Goal: Register for event/course

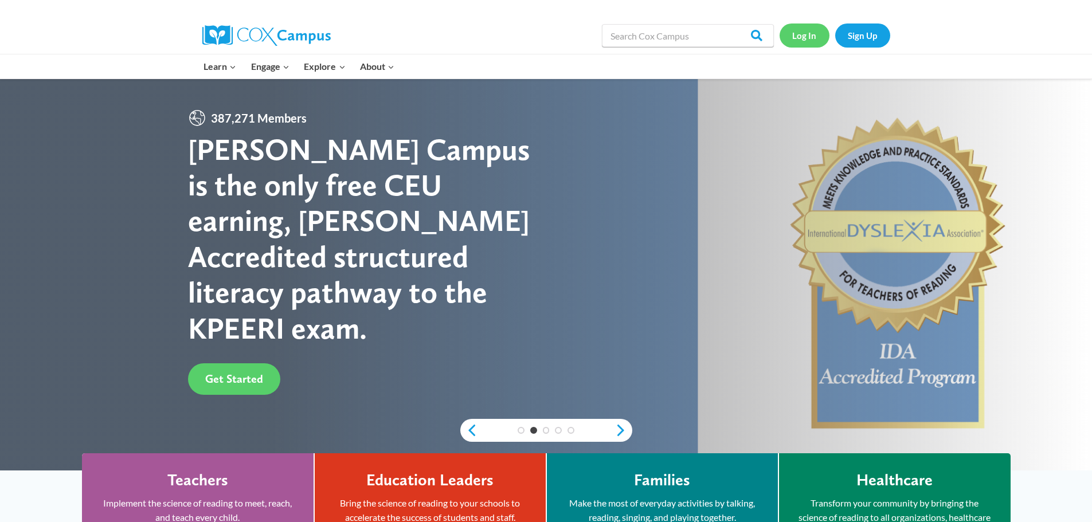
click at [797, 35] on link "Log In" at bounding box center [805, 36] width 50 height 24
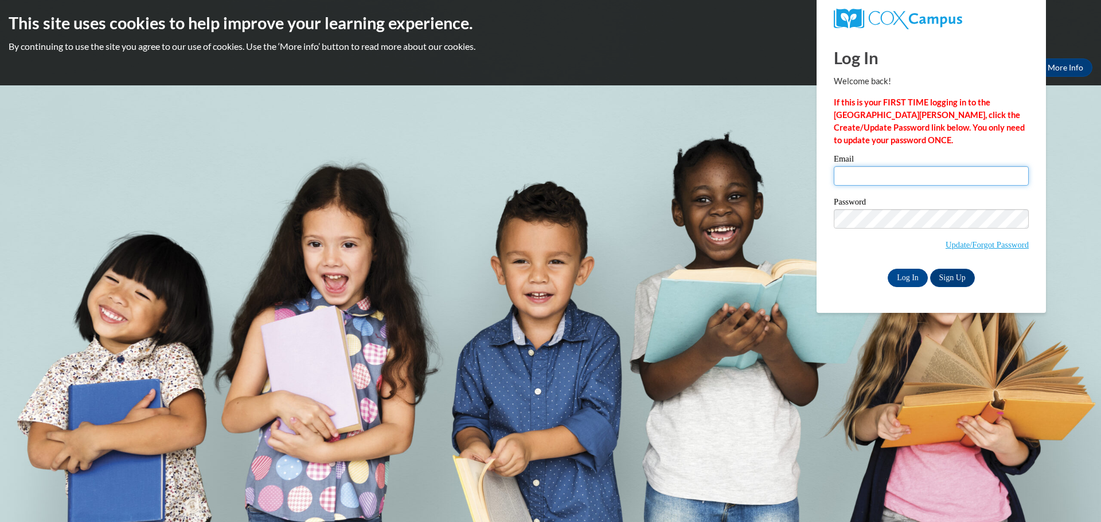
click at [871, 169] on input "Email" at bounding box center [931, 175] width 195 height 19
type input "lross@stal.org"
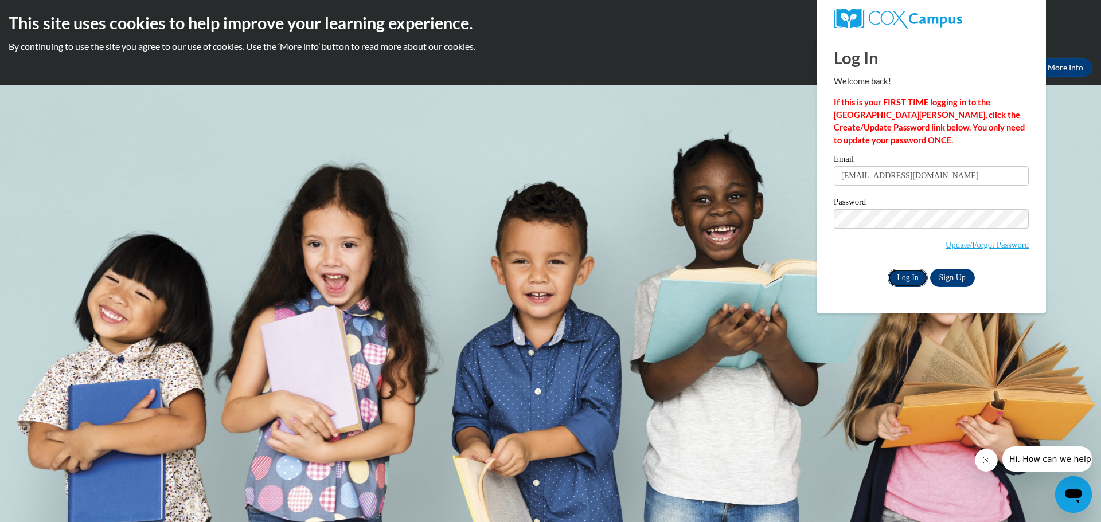
click at [907, 273] on input "Log In" at bounding box center [907, 278] width 40 height 18
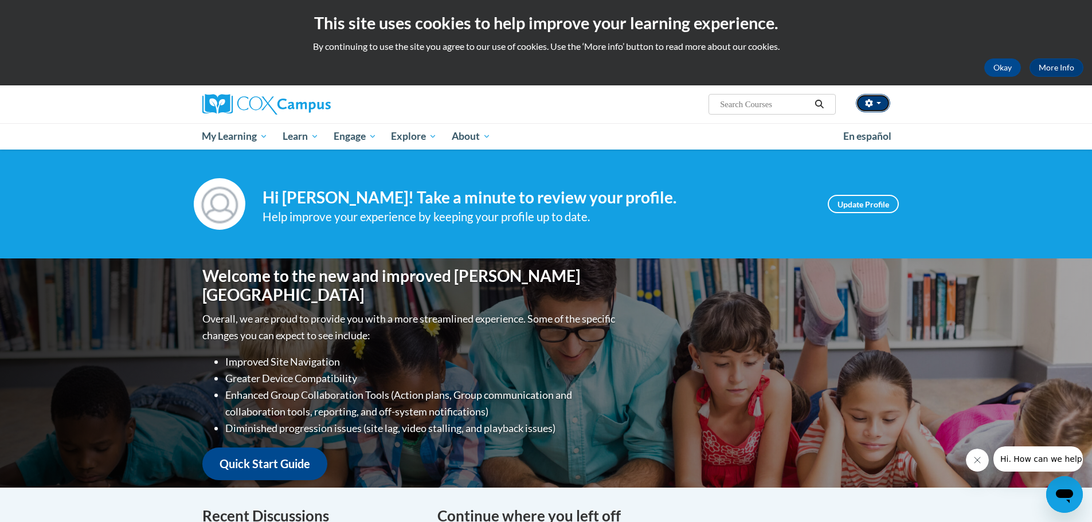
click at [881, 102] on button "button" at bounding box center [873, 103] width 34 height 18
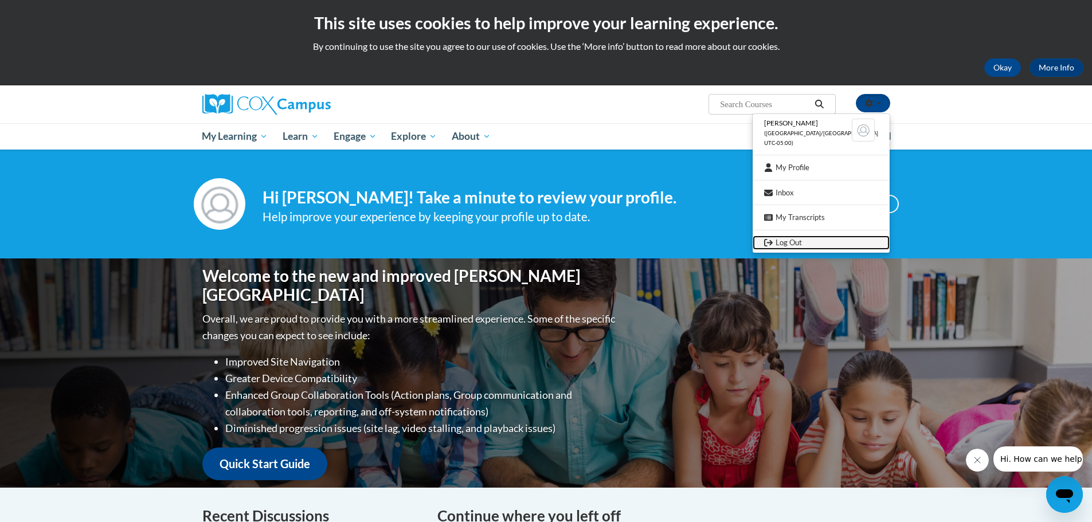
click at [839, 242] on link "Log Out" at bounding box center [821, 243] width 137 height 14
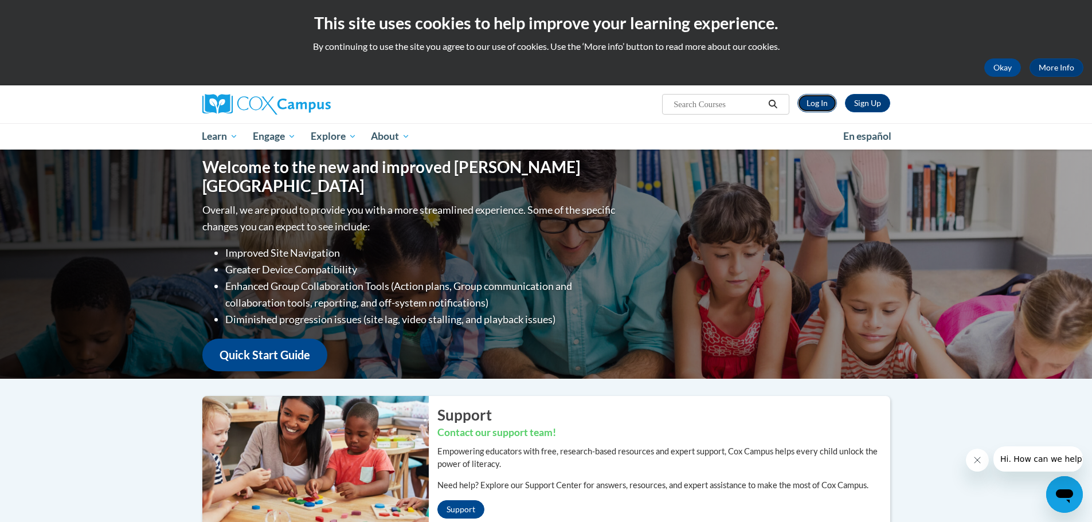
click at [816, 101] on link "Log In" at bounding box center [817, 103] width 40 height 18
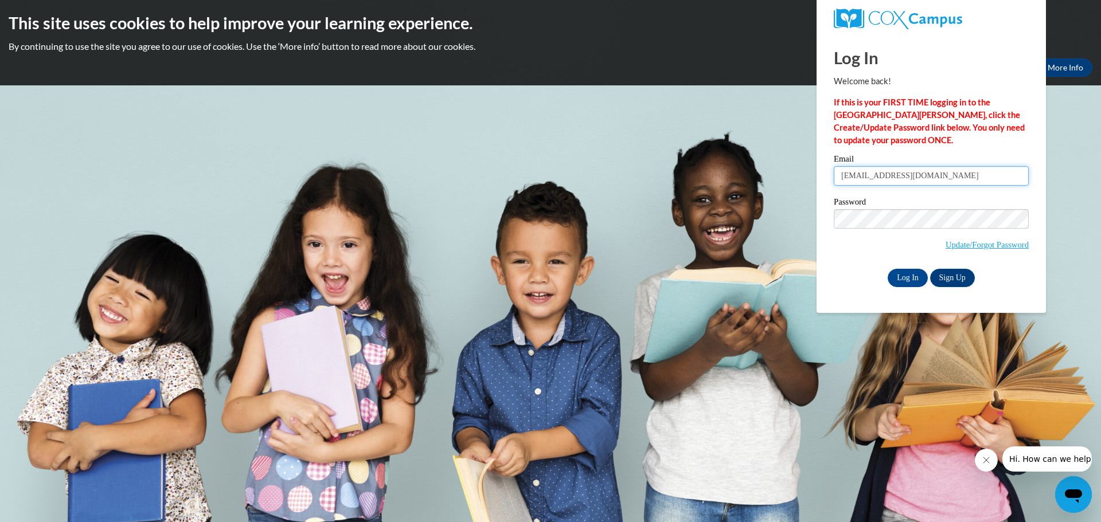
drag, startPoint x: 917, startPoint y: 177, endPoint x: 823, endPoint y: 183, distance: 94.2
click at [823, 183] on div "Log In Welcome back! If this is your FIRST TIME logging in to the NEW Cox Campu…" at bounding box center [931, 173] width 247 height 279
type input "rirby@stal.org"
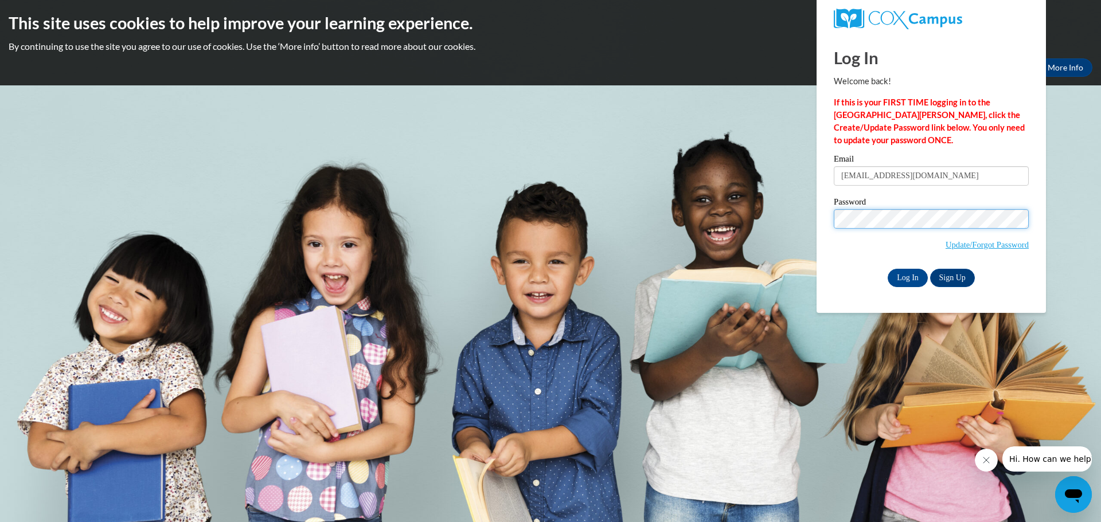
click at [887, 269] on input "Log In" at bounding box center [907, 278] width 40 height 18
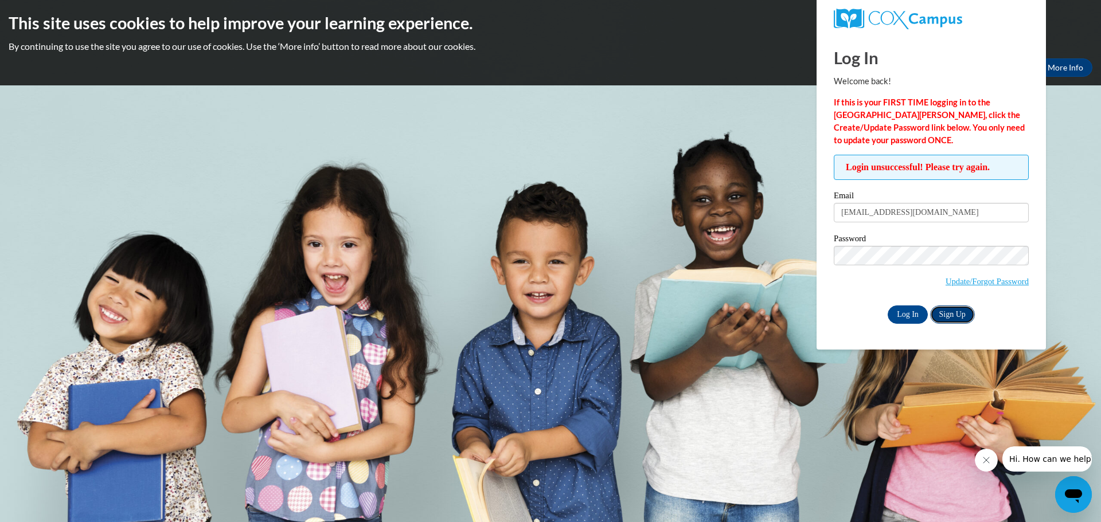
click at [963, 315] on link "Sign Up" at bounding box center [952, 315] width 45 height 18
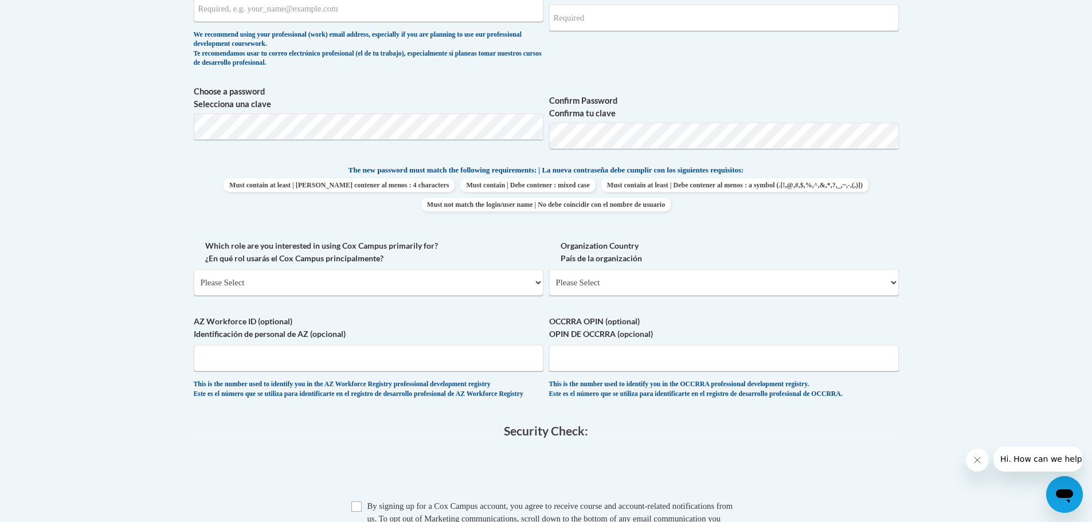
scroll to position [229, 0]
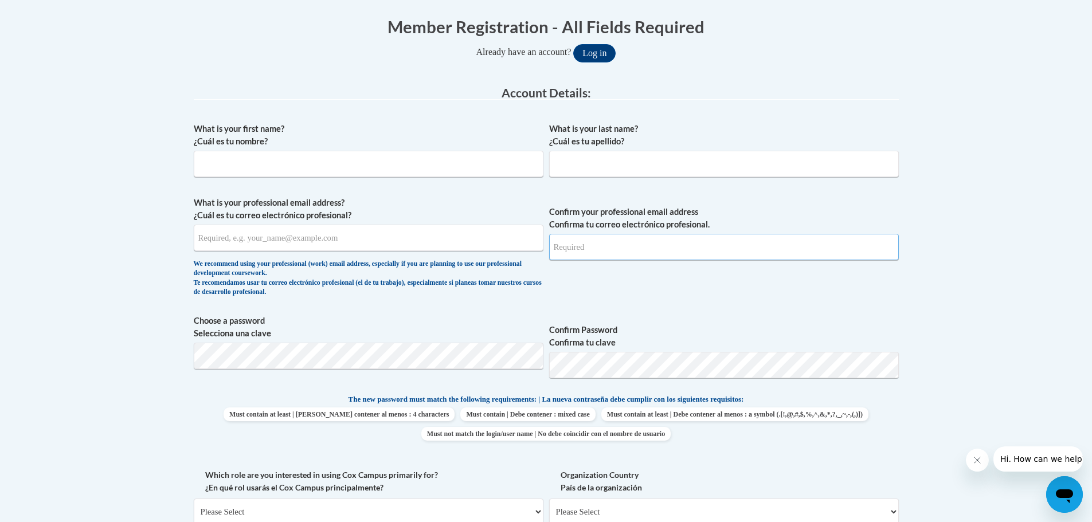
type input "lross@stal.org"
click at [269, 160] on input "What is your first name? ¿Cuál es tu nombre?" at bounding box center [369, 164] width 350 height 26
type input "Ritchel"
click at [568, 155] on input "What is your last name? ¿Cuál es tu apellido?" at bounding box center [724, 164] width 350 height 26
type input "Irby"
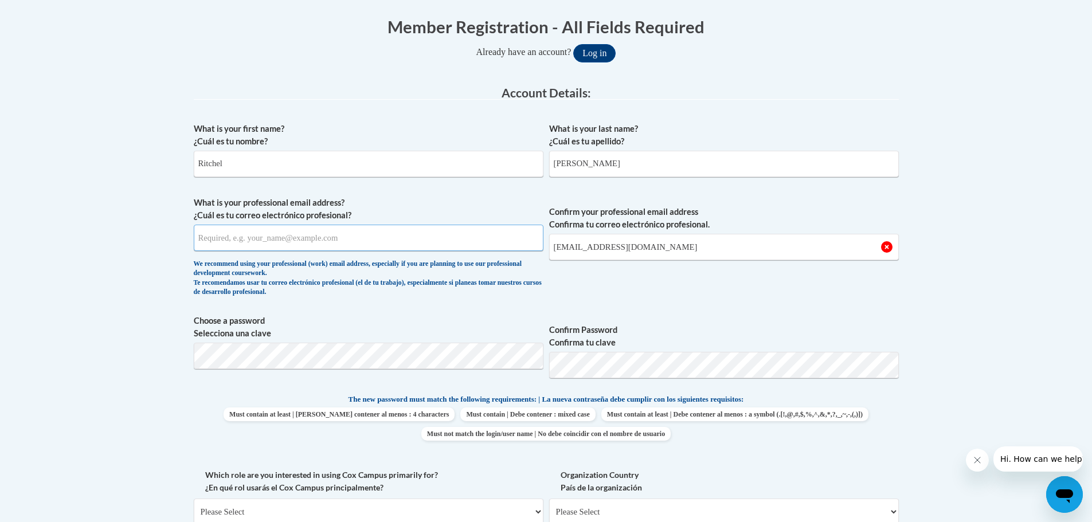
click at [255, 234] on input "What is your professional email address? ¿Cuál es tu correo electrónico profesi…" at bounding box center [369, 238] width 350 height 26
type input "rirby@stal.org"
drag, startPoint x: 637, startPoint y: 249, endPoint x: 526, endPoint y: 248, distance: 110.6
click at [526, 248] on span "What is your professional email address? ¿Cuál es tu correo electrónico profesi…" at bounding box center [546, 250] width 705 height 106
type input "rirby@stal.org"
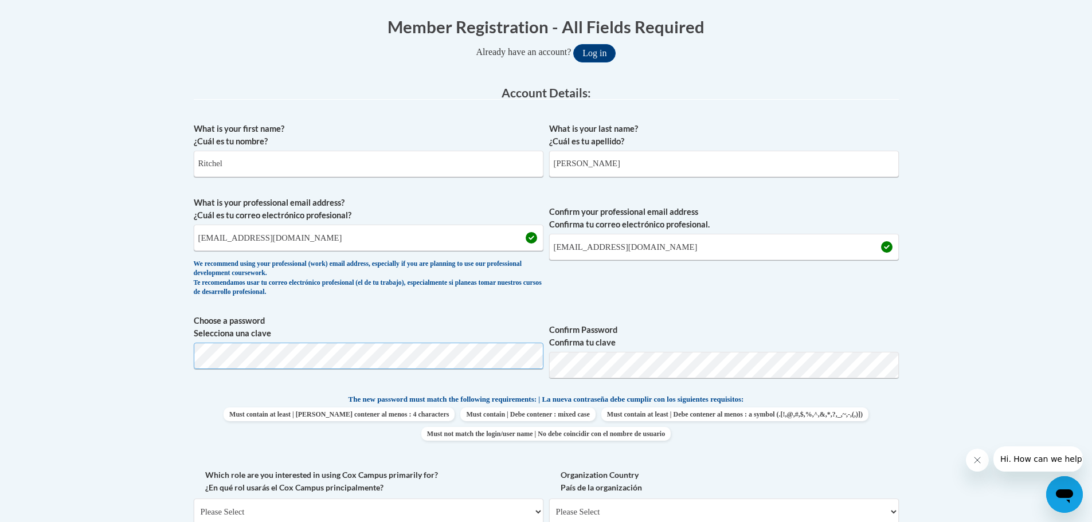
click at [183, 354] on body "This site uses cookies to help improve your learning experience. By continuing …" at bounding box center [546, 458] width 1092 height 1374
click at [242, 401] on p "The new password must match the following requirements: | La nueva contraseña d…" at bounding box center [546, 400] width 705 height 14
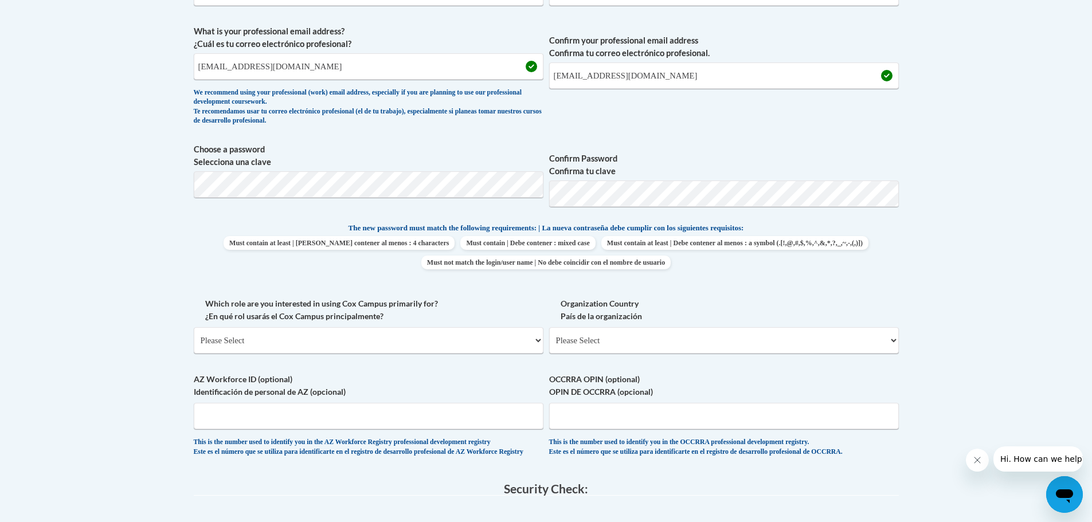
scroll to position [401, 0]
click at [290, 336] on select "Please Select College/University | Colegio/Universidad Community/Nonprofit Part…" at bounding box center [369, 340] width 350 height 26
select select "fbf2d438-af2f-41f8-98f1-81c410e29de3"
click at [194, 327] on select "Please Select College/University | Colegio/Universidad Community/Nonprofit Part…" at bounding box center [369, 340] width 350 height 26
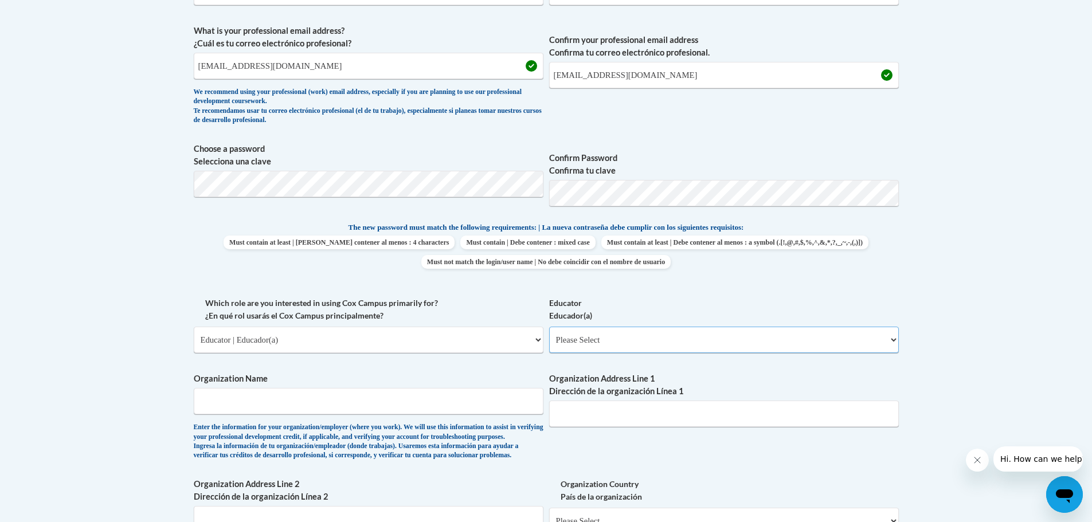
click at [643, 333] on select "Please Select Early Learning/Daycare Teacher/Family Home Care Provider | Maestr…" at bounding box center [724, 340] width 350 height 26
select select "5e2af403-4f2c-4e49-a02f-103e55d7b75b"
click at [549, 327] on select "Please Select Early Learning/Daycare Teacher/Family Home Care Provider | Maestr…" at bounding box center [724, 340] width 350 height 26
click at [291, 401] on input "Organization Name" at bounding box center [369, 401] width 350 height 26
type input "St. Alphonsus Catholic School"
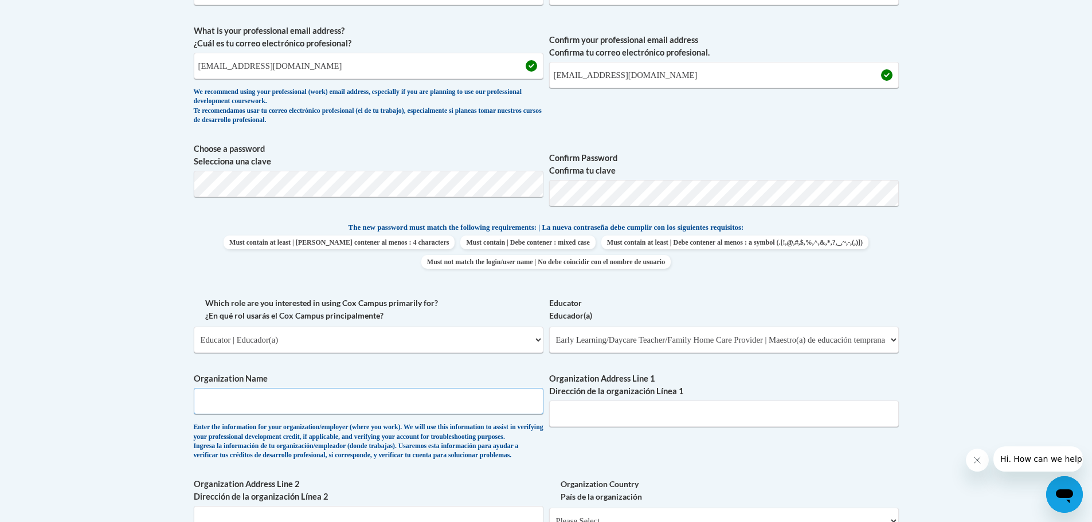
type input "504 Jackson Ave."
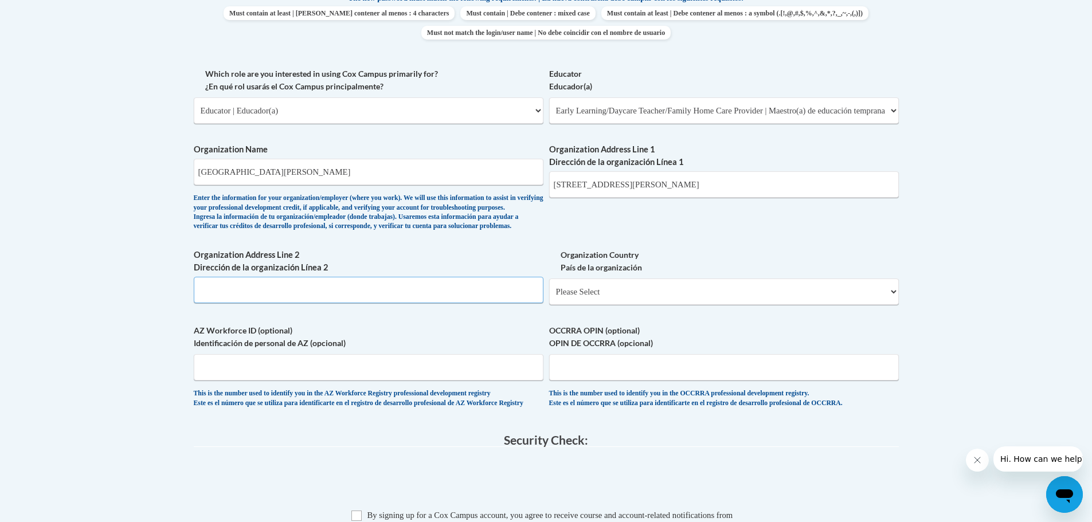
click at [222, 303] on input "Organization Address Line 2 Dirección de la organización Línea 2" at bounding box center [369, 290] width 350 height 26
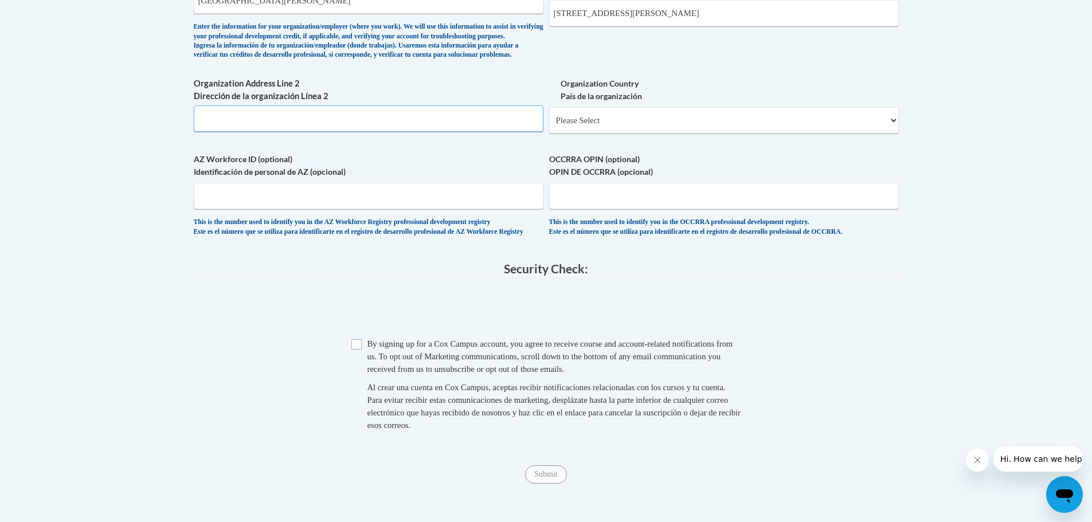
scroll to position [803, 0]
click at [354, 349] on input "Checkbox" at bounding box center [356, 344] width 10 height 10
checkbox input "true"
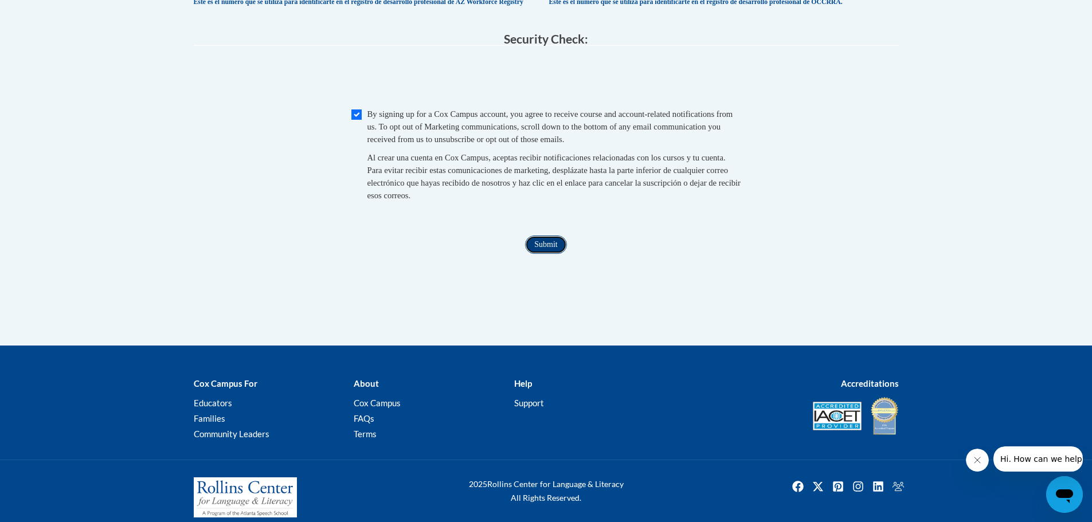
click at [545, 254] on input "Submit" at bounding box center [545, 245] width 41 height 18
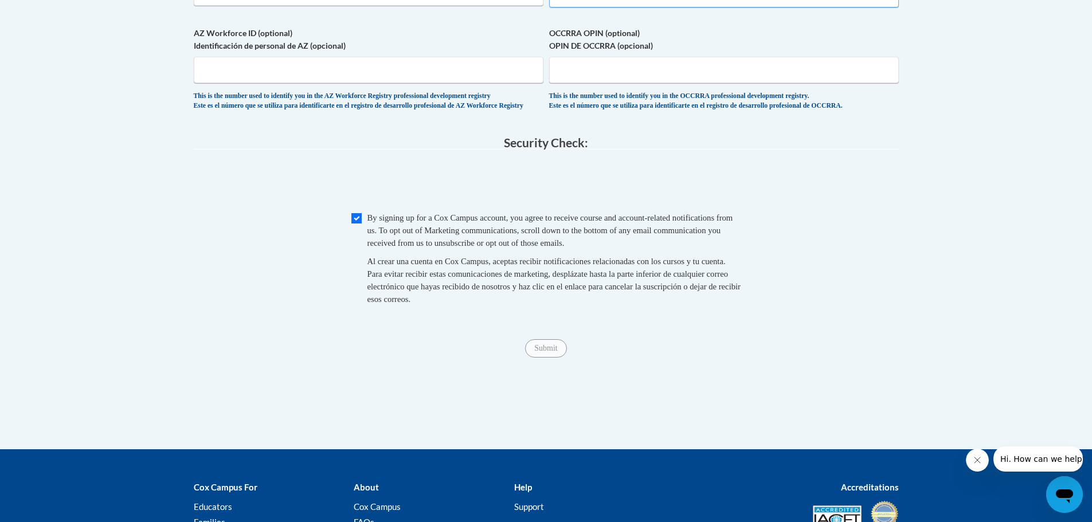
select select "ad49bcad-a171-4b2e-b99c-48b446064914"
select select
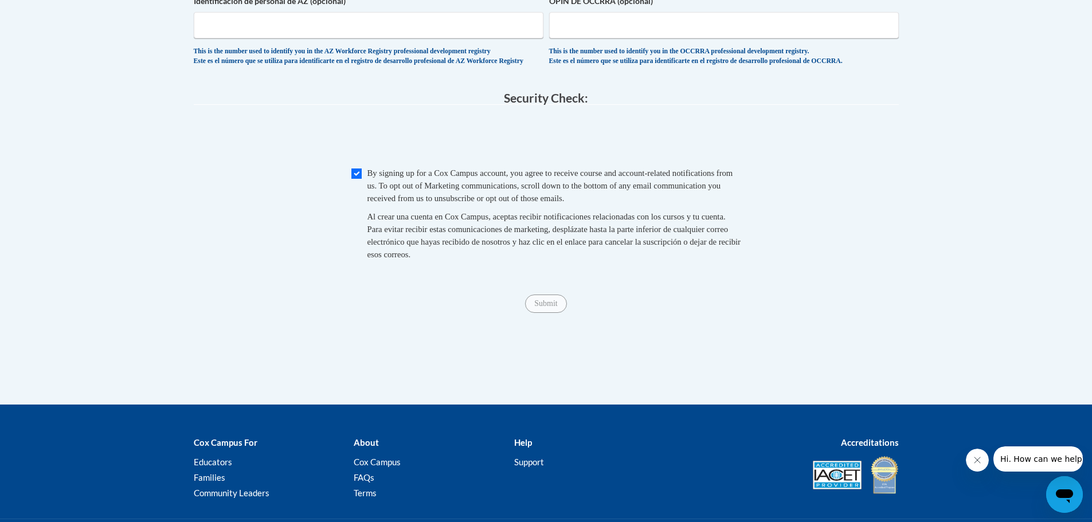
scroll to position [871, 0]
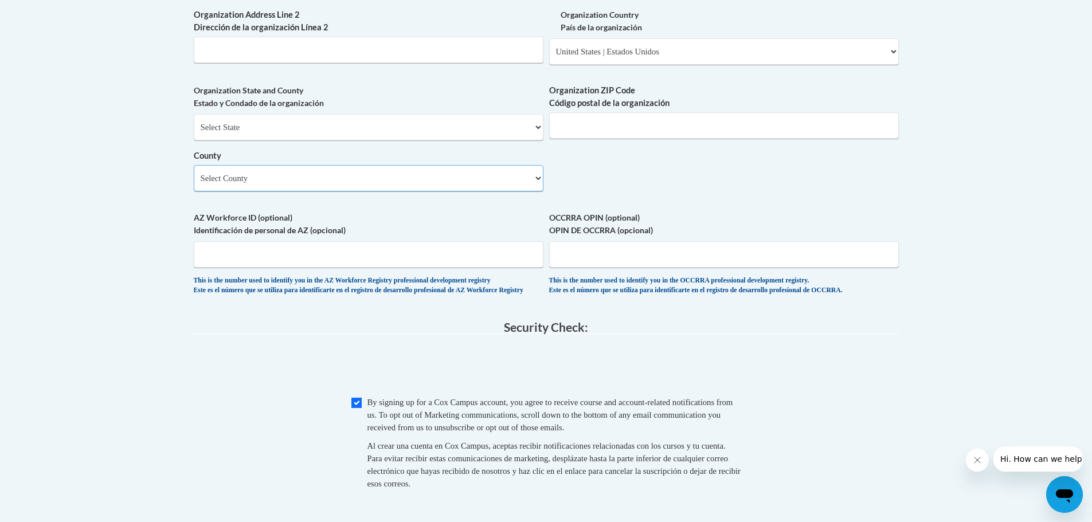
click at [449, 191] on select "Select County Adams Alcorn Amite Attala Benton Bolivar Calhoun Carroll Chickasa…" at bounding box center [369, 178] width 350 height 26
select select "Jackson"
click at [194, 184] on select "Select County Adams Alcorn Amite Attala Benton Bolivar Calhoun Carroll Chickasa…" at bounding box center [369, 178] width 350 height 26
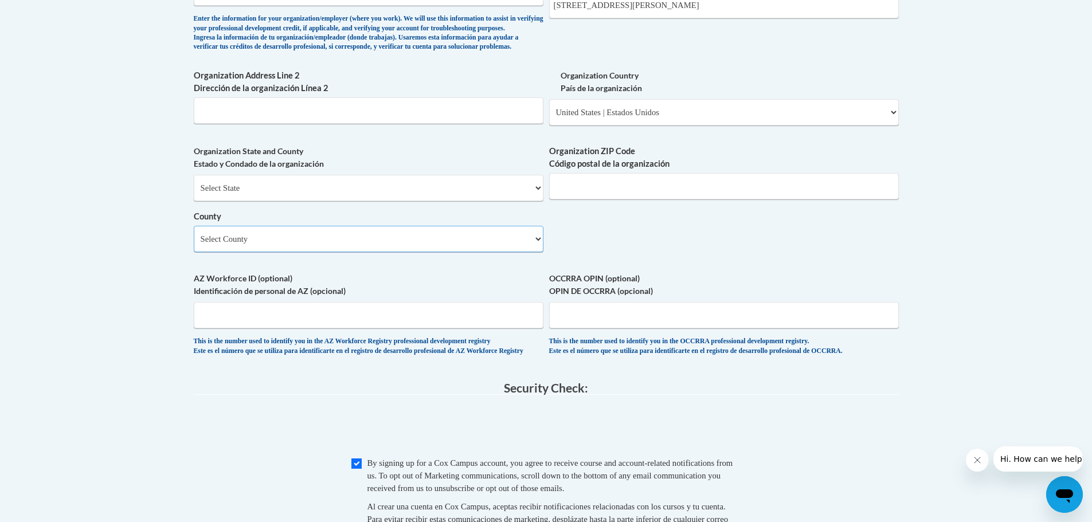
scroll to position [788, 0]
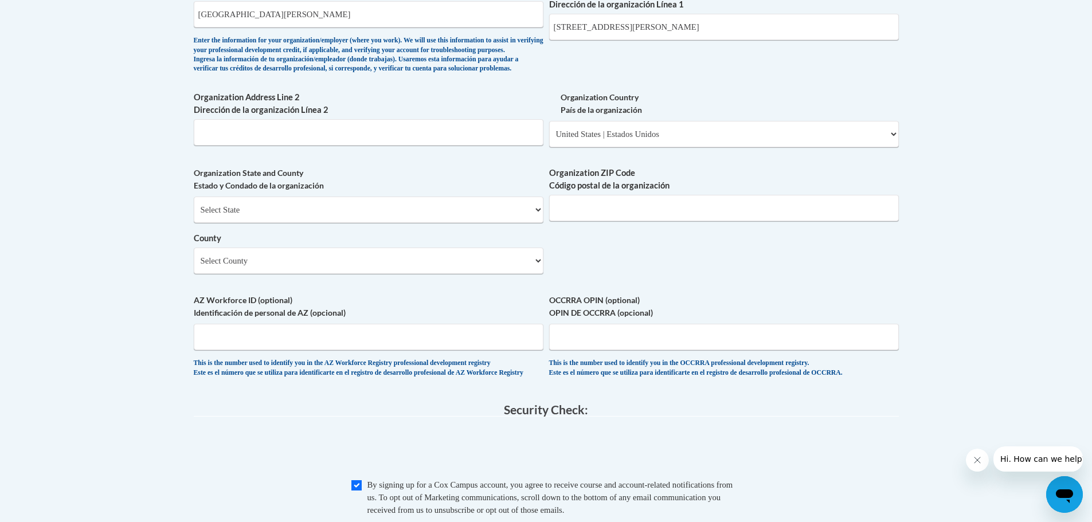
click at [445, 192] on label "Organization State and County Estado y Condado de la organización" at bounding box center [369, 179] width 350 height 25
click at [568, 221] on input "Organization ZIP Code Código postal de la organización" at bounding box center [724, 208] width 350 height 26
type input "39564"
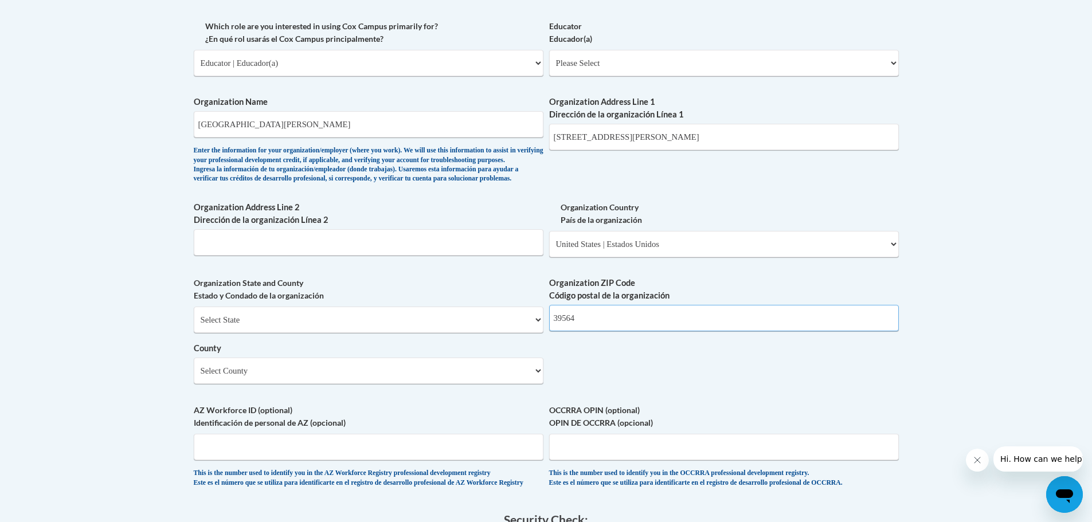
scroll to position [674, 0]
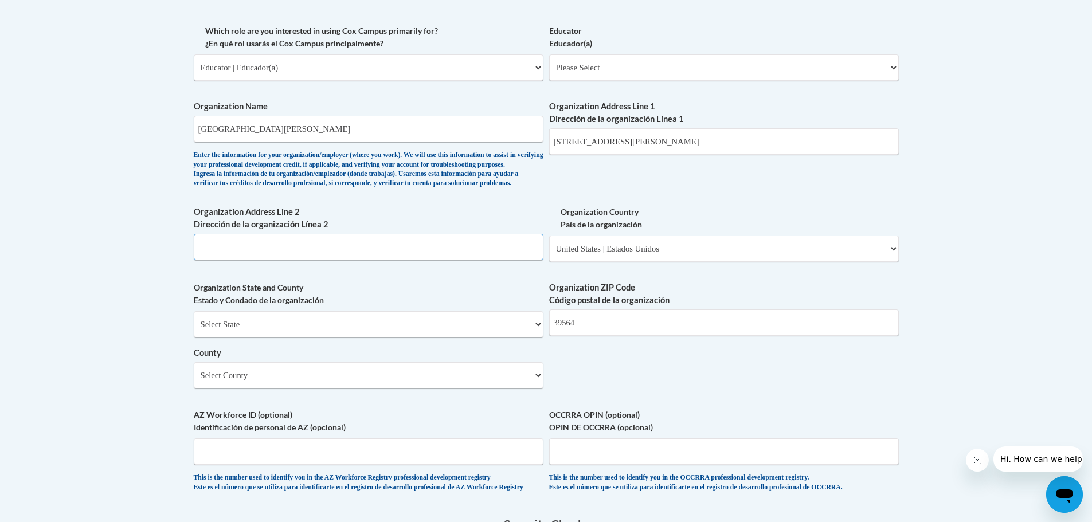
click at [468, 260] on input "Organization Address Line 2 Dirección de la organización Línea 2" at bounding box center [369, 247] width 350 height 26
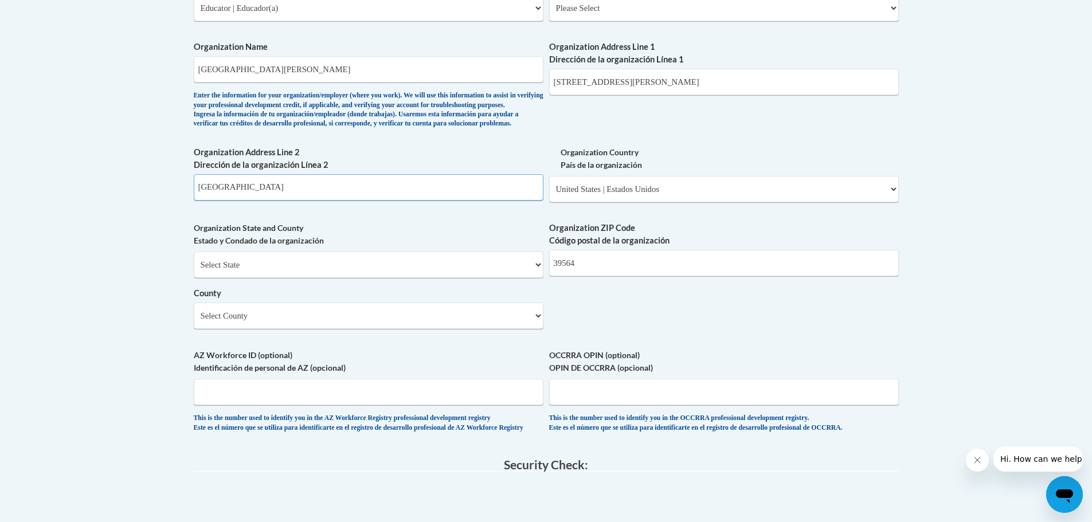
scroll to position [559, 0]
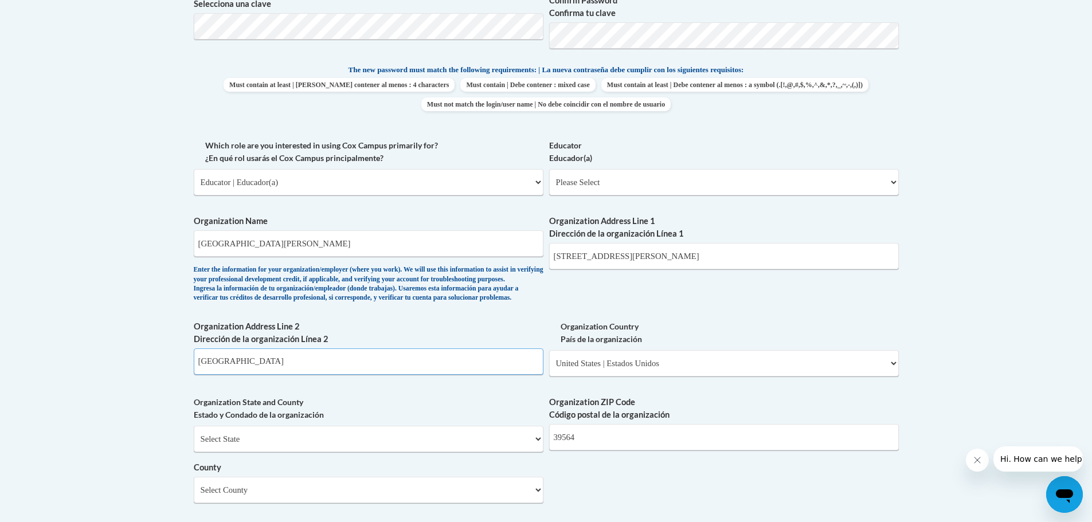
type input "Ocean Springs, MS 39564"
click at [345, 182] on select "Please Select College/University | Colegio/Universidad Community/Nonprofit Part…" at bounding box center [369, 182] width 350 height 26
click at [673, 177] on select "Please Select Early Learning/Daycare Teacher/Family Home Care Provider | Maestr…" at bounding box center [724, 182] width 350 height 26
select select "5e2af403-4f2c-4e49-a02f-103e55d7b75b"
click at [549, 169] on select "Please Select Early Learning/Daycare Teacher/Family Home Care Provider | Maestr…" at bounding box center [724, 182] width 350 height 26
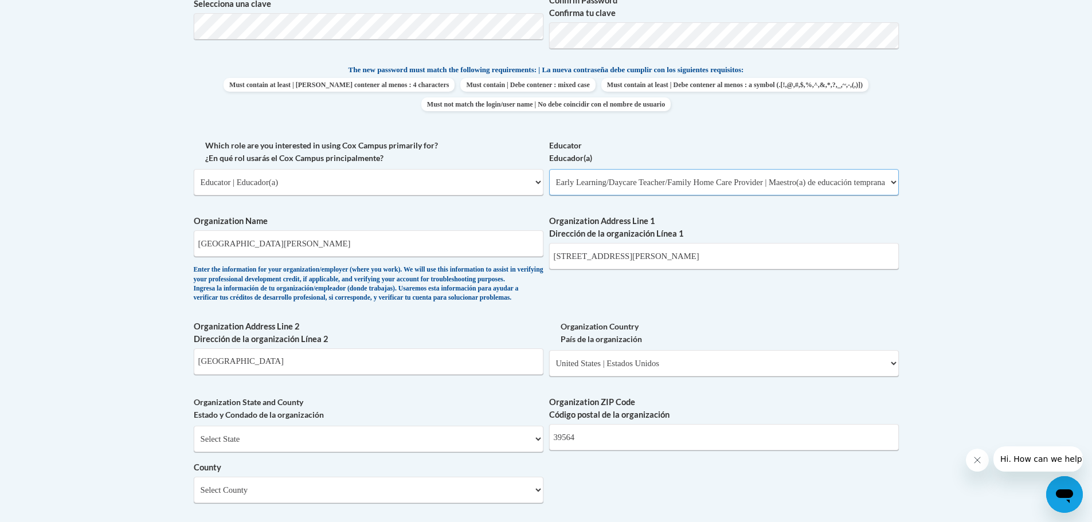
select select "null"
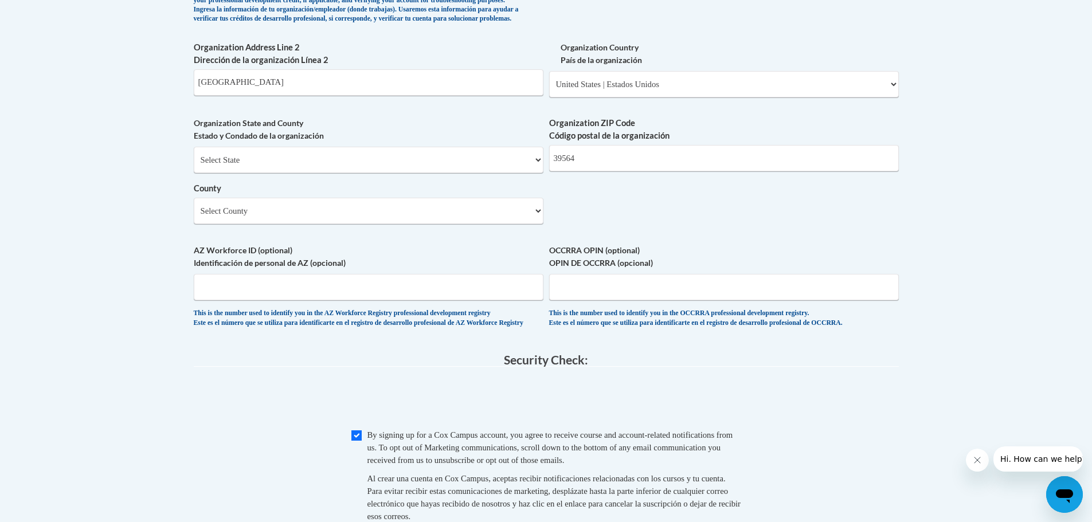
scroll to position [723, 0]
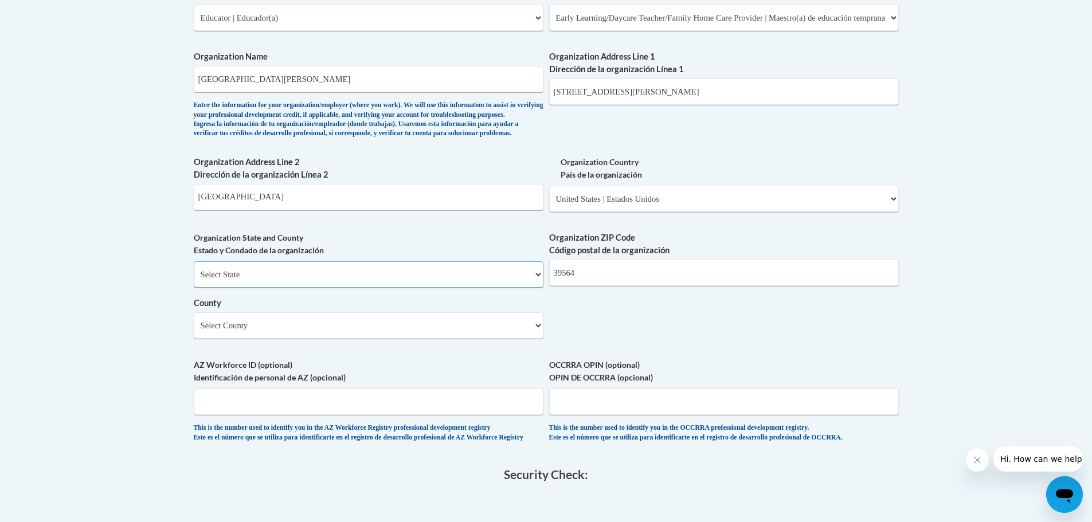
click at [351, 288] on select "Select State Alabama Alaska Arizona Arkansas California Colorado Connecticut De…" at bounding box center [369, 274] width 350 height 26
select select "Mississippi"
click at [194, 280] on select "Select State Alabama Alaska Arizona Arkansas California Colorado Connecticut De…" at bounding box center [369, 274] width 350 height 26
click at [303, 339] on select "County" at bounding box center [369, 325] width 350 height 26
click at [393, 339] on select "Select County Adams Alcorn Amite Attala Benton Bolivar Calhoun Carroll Chickasa…" at bounding box center [369, 325] width 350 height 26
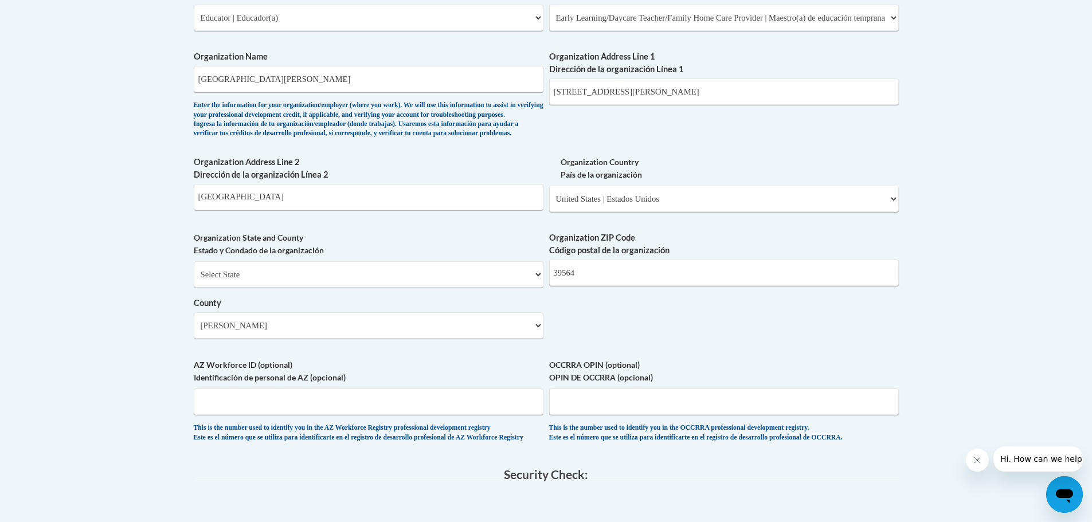
click at [735, 355] on div "What is your first name? ¿Cuál es tu nombre? Ritchel What is your last name? ¿C…" at bounding box center [546, 38] width 705 height 831
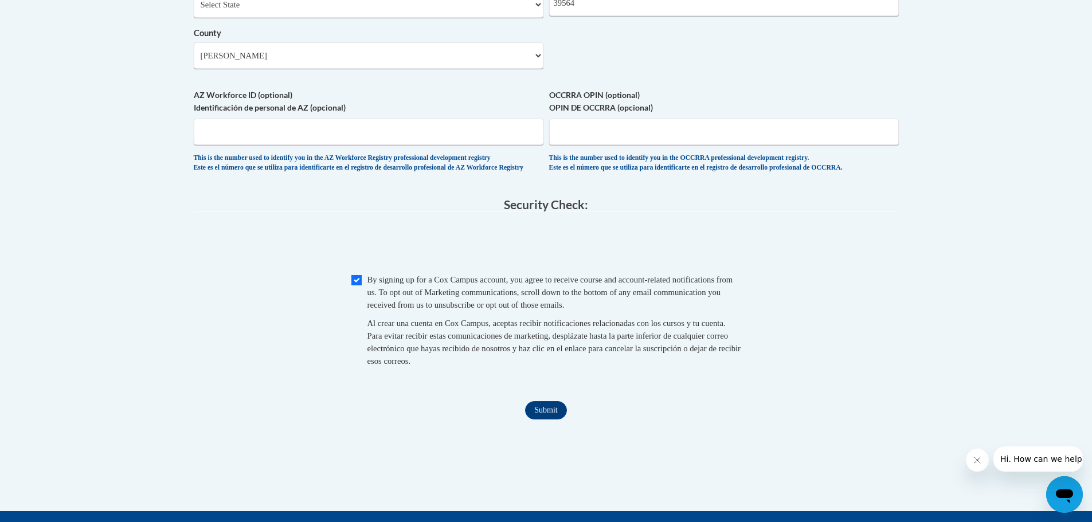
scroll to position [1010, 0]
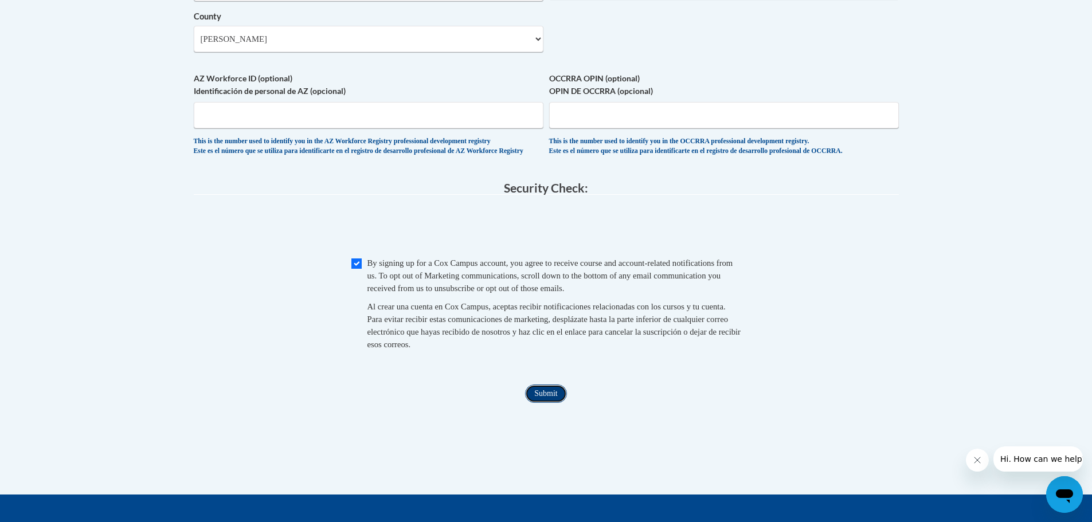
click at [550, 403] on input "Submit" at bounding box center [545, 394] width 41 height 18
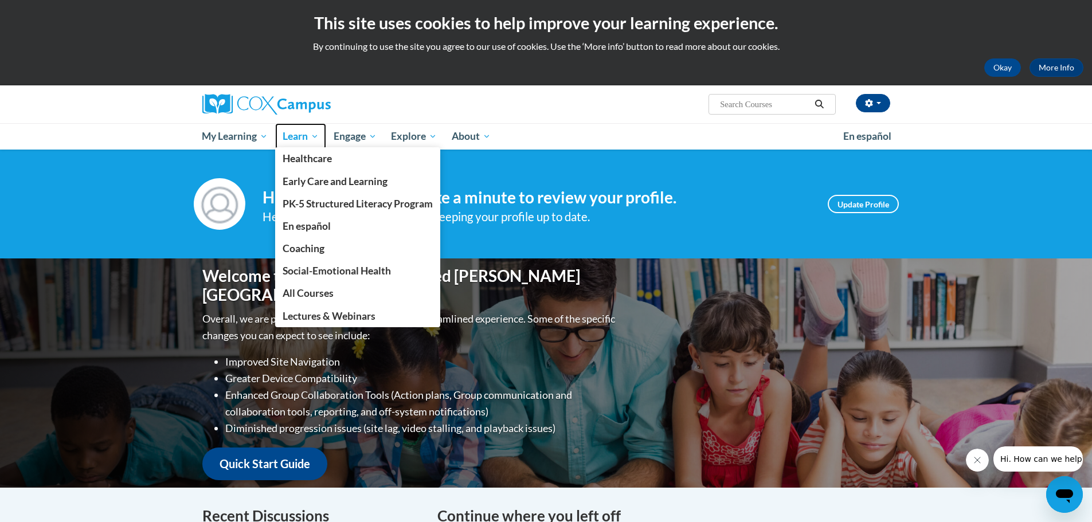
click at [305, 132] on span "Learn" at bounding box center [301, 137] width 36 height 14
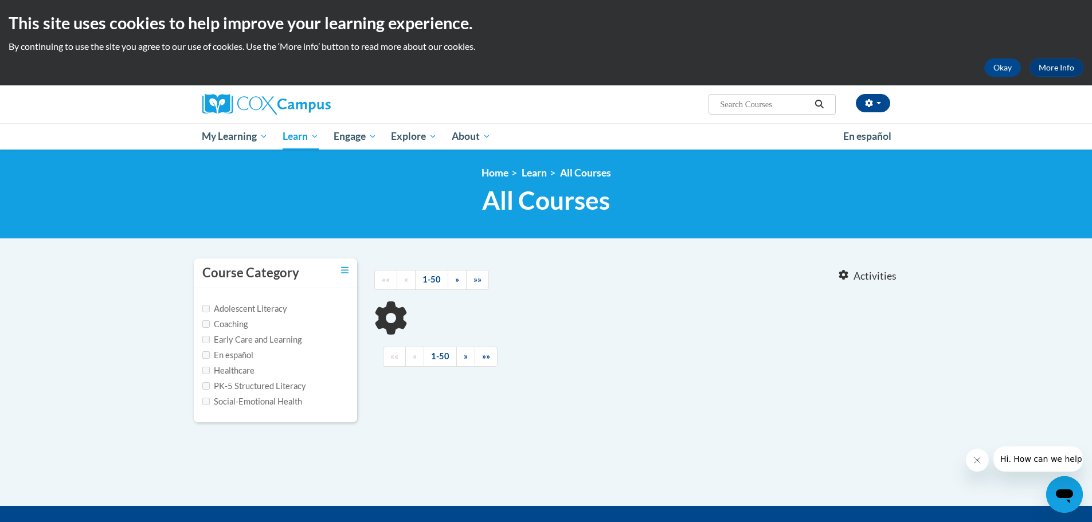
click at [742, 106] on input "Search..." at bounding box center [765, 104] width 92 height 14
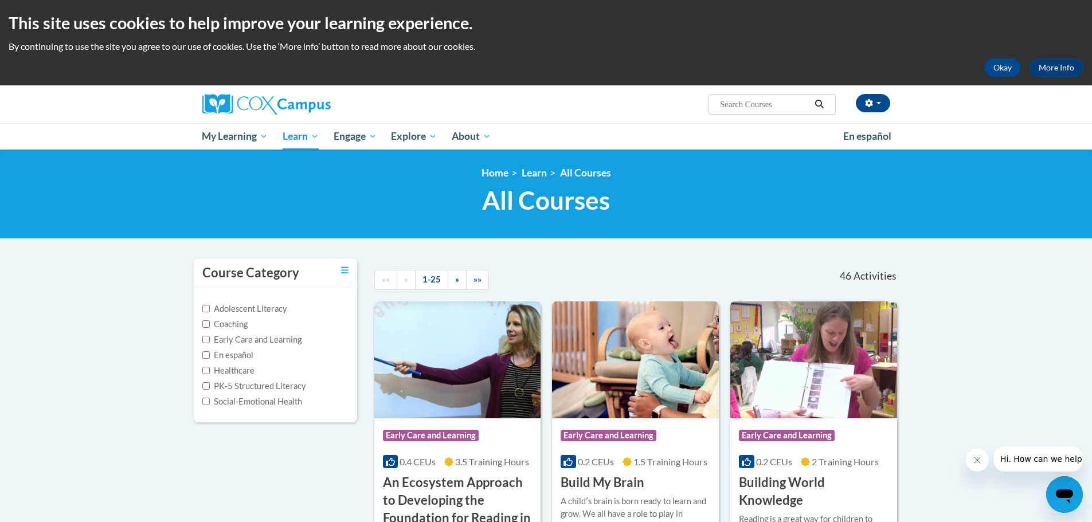
click at [742, 102] on input "Search..." at bounding box center [765, 104] width 92 height 14
type input "an ecosystem approach"
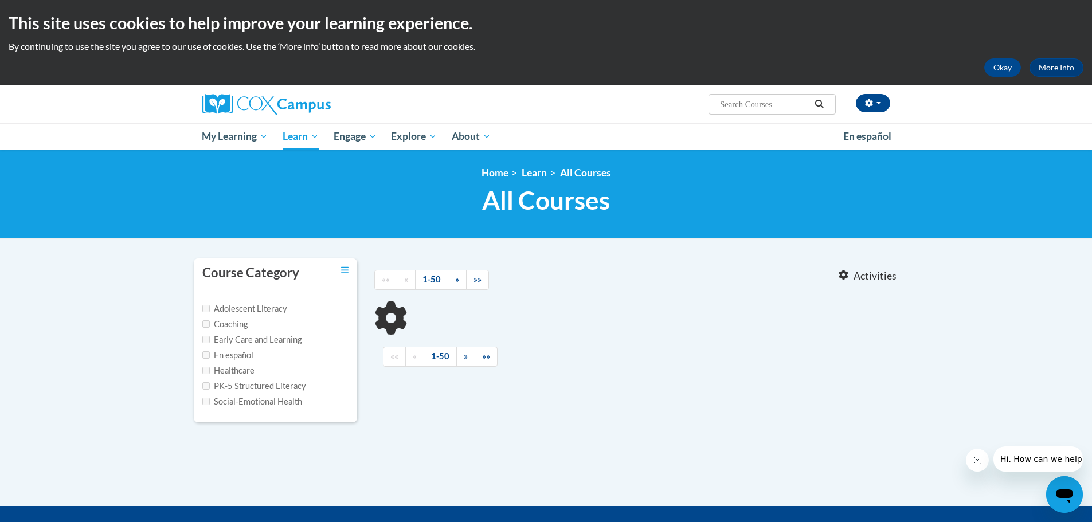
type input "an ecosystem approach"
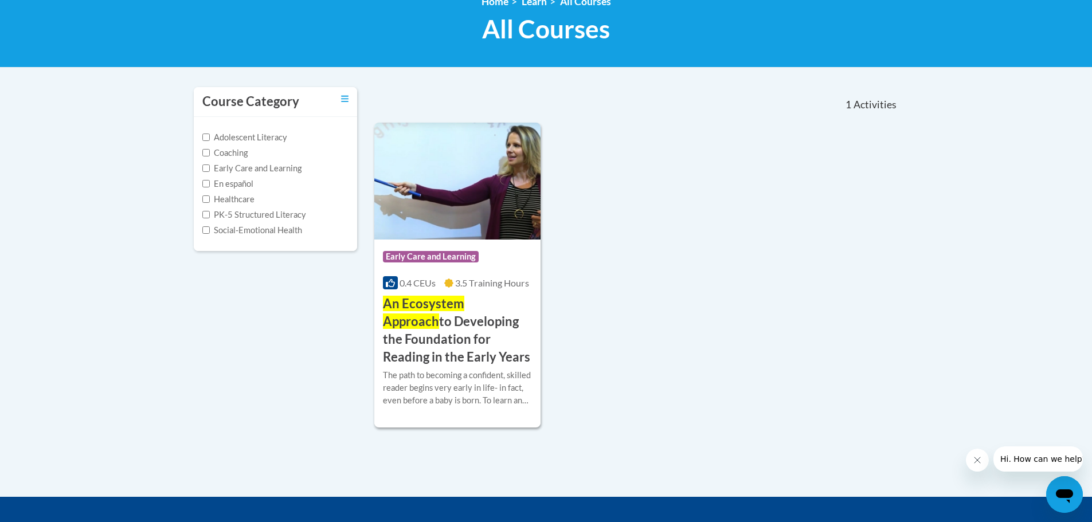
scroll to position [172, 0]
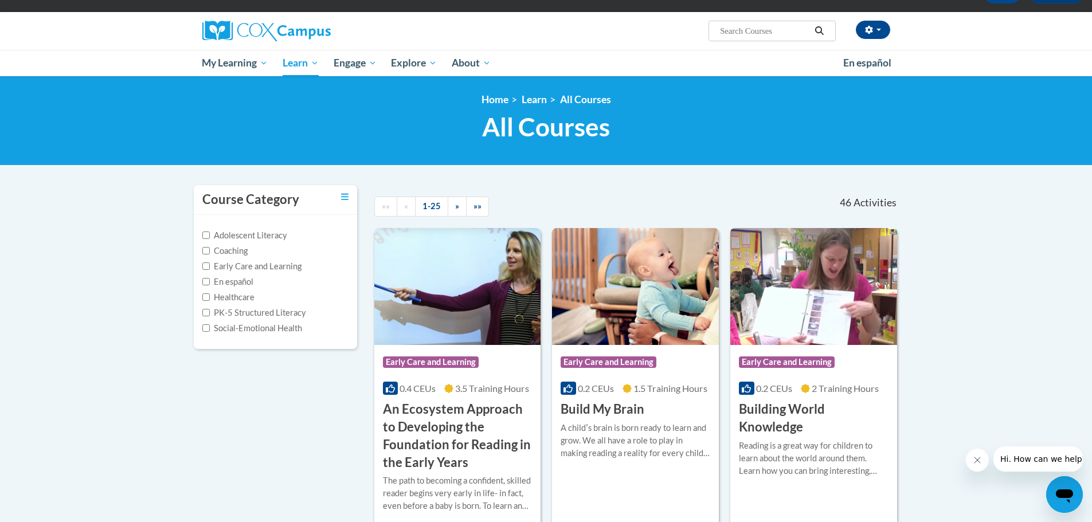
scroll to position [57, 0]
